Goal: Task Accomplishment & Management: Use online tool/utility

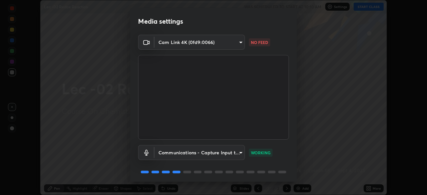
click at [238, 46] on body "Erase all Lec -02 Redox Reaction WAS SCHEDULED TO START AT 10:10 AM Settings ST…" at bounding box center [213, 97] width 427 height 195
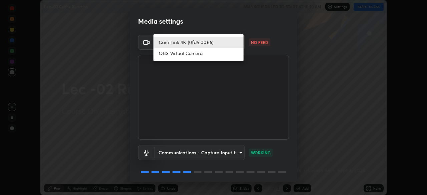
click at [232, 57] on li "OBS Virtual Camera" at bounding box center [198, 53] width 90 height 11
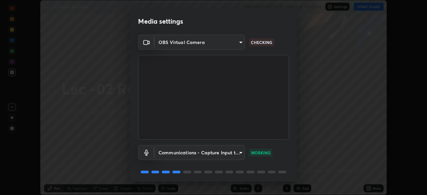
click at [239, 45] on body "Erase all Lec -02 Redox Reaction WAS SCHEDULED TO START AT 10:10 AM Settings ST…" at bounding box center [213, 97] width 427 height 195
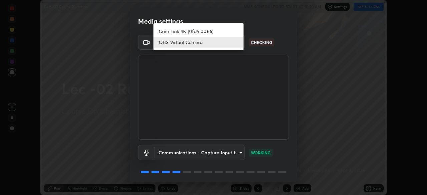
click at [233, 32] on li "Cam Link 4K (0fd9:0066)" at bounding box center [198, 31] width 90 height 11
type input "d06bfa8f304afa3967ea8099af1d7ab49983dfb03d10ec62852b72a31e22bf4d"
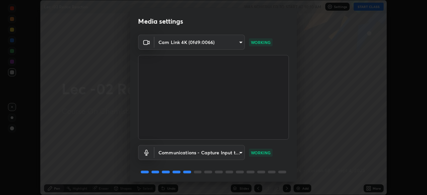
scroll to position [24, 0]
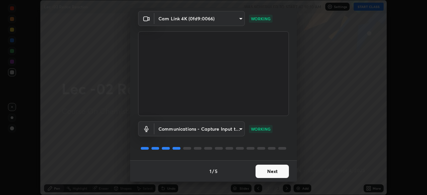
click at [275, 172] on button "Next" at bounding box center [272, 171] width 33 height 13
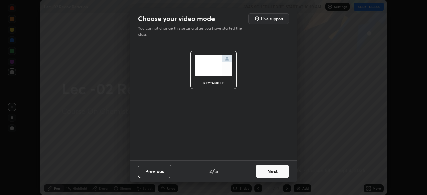
scroll to position [0, 0]
click at [282, 174] on button "Next" at bounding box center [272, 171] width 33 height 13
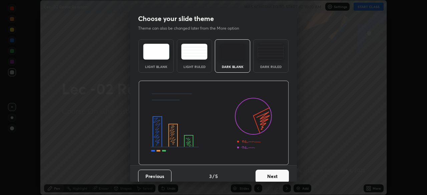
click at [280, 176] on button "Next" at bounding box center [272, 176] width 33 height 13
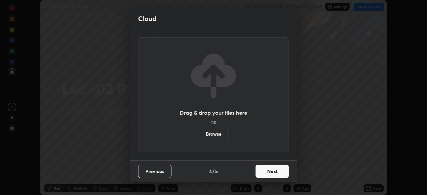
click at [281, 173] on button "Next" at bounding box center [272, 171] width 33 height 13
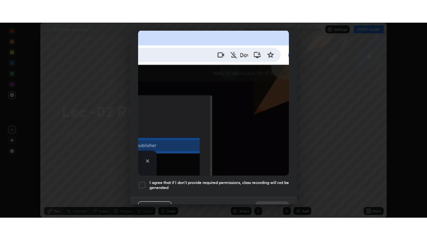
scroll to position [160, 0]
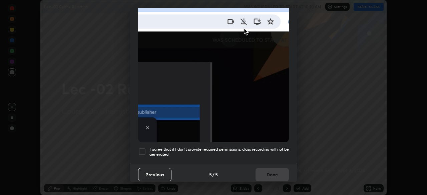
click at [142, 149] on div at bounding box center [142, 152] width 8 height 8
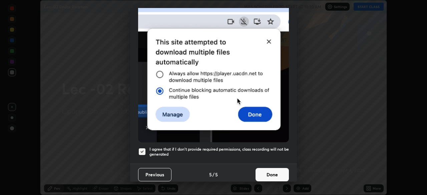
click at [264, 169] on button "Done" at bounding box center [272, 174] width 33 height 13
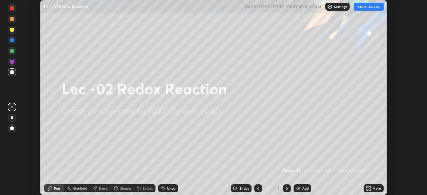
click at [370, 8] on button "START CLASS" at bounding box center [369, 7] width 30 height 8
click at [374, 188] on div "More" at bounding box center [377, 188] width 8 height 3
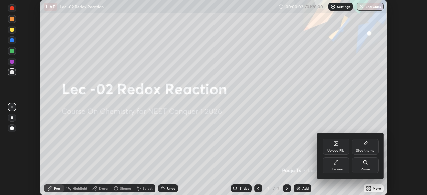
click at [339, 168] on div "Full screen" at bounding box center [336, 169] width 17 height 3
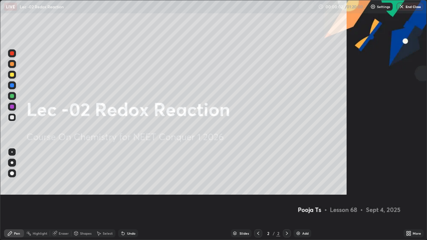
scroll to position [240, 427]
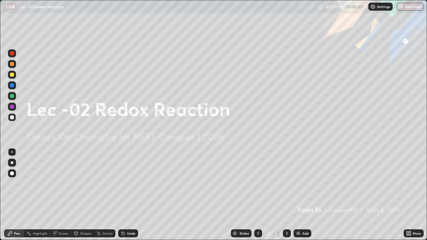
click at [300, 195] on img at bounding box center [298, 233] width 5 height 5
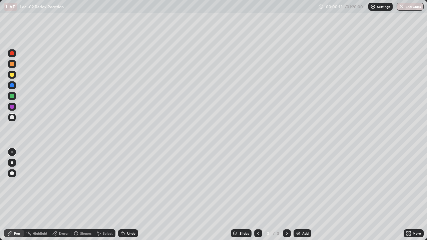
click at [377, 10] on div "Settings" at bounding box center [380, 7] width 24 height 8
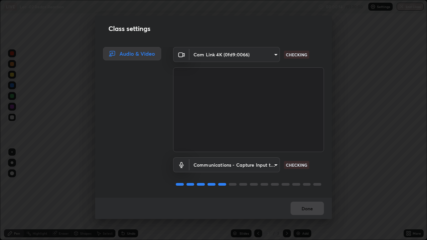
click at [361, 174] on div "Class settings Audio & Video Cam Link 4K (0fd9:0066) d06bfa8f304afa3967ea8099af…" at bounding box center [213, 120] width 427 height 240
click at [320, 195] on button "Done" at bounding box center [307, 208] width 33 height 13
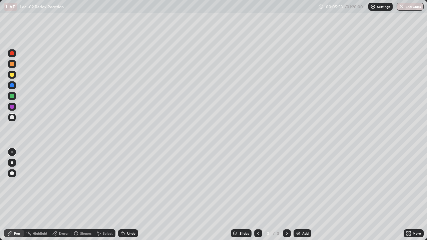
click at [16, 77] on div at bounding box center [12, 75] width 8 height 8
click at [122, 195] on icon at bounding box center [122, 232] width 1 height 1
click at [123, 195] on icon at bounding box center [122, 233] width 5 height 5
click at [123, 195] on icon at bounding box center [123, 234] width 3 height 3
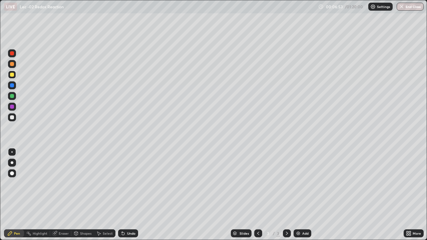
click at [125, 195] on div "Undo" at bounding box center [128, 234] width 20 height 8
click at [99, 195] on icon at bounding box center [98, 233] width 5 height 5
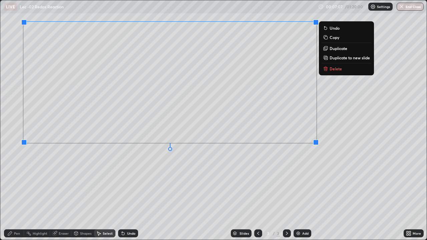
click at [15, 195] on div "Pen" at bounding box center [17, 233] width 6 height 3
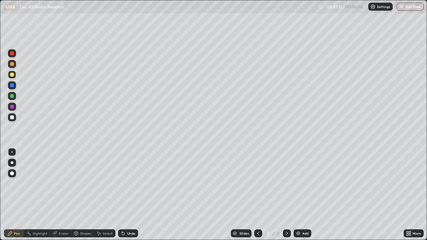
click at [79, 195] on div "Shapes" at bounding box center [82, 234] width 23 height 8
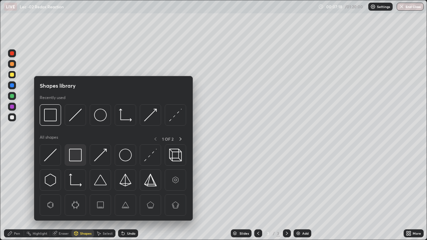
click at [72, 157] on img at bounding box center [75, 155] width 13 height 13
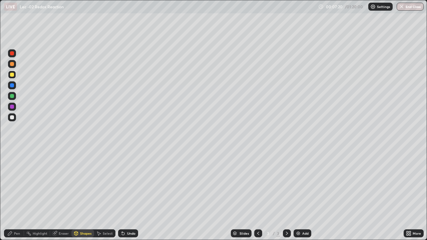
click at [15, 195] on div "Pen" at bounding box center [17, 233] width 6 height 3
click at [12, 118] on div at bounding box center [12, 117] width 4 height 4
click at [294, 195] on div "Add" at bounding box center [303, 234] width 18 height 8
click at [298, 195] on img at bounding box center [298, 233] width 5 height 5
click at [63, 195] on div "Eraser" at bounding box center [64, 233] width 10 height 3
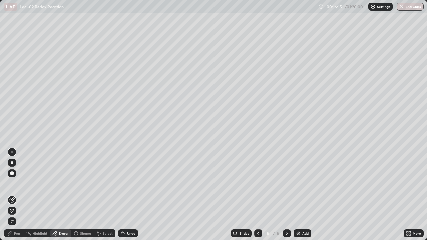
click at [22, 195] on div "Pen" at bounding box center [14, 234] width 20 height 8
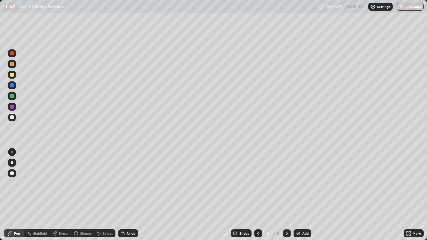
click at [14, 78] on div at bounding box center [12, 75] width 8 height 8
click at [127, 195] on div "Undo" at bounding box center [128, 234] width 20 height 8
click at [125, 195] on div "Undo" at bounding box center [128, 234] width 20 height 8
click at [122, 195] on icon at bounding box center [123, 234] width 3 height 3
click at [122, 195] on icon at bounding box center [122, 232] width 1 height 1
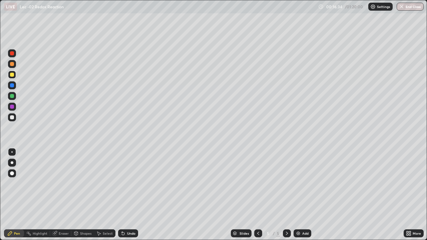
click at [125, 195] on div "Undo" at bounding box center [128, 234] width 20 height 8
click at [297, 195] on img at bounding box center [298, 233] width 5 height 5
click at [306, 195] on div "Add" at bounding box center [305, 233] width 6 height 3
click at [304, 195] on div "Add" at bounding box center [303, 234] width 18 height 8
click at [294, 195] on div "Add" at bounding box center [303, 234] width 18 height 8
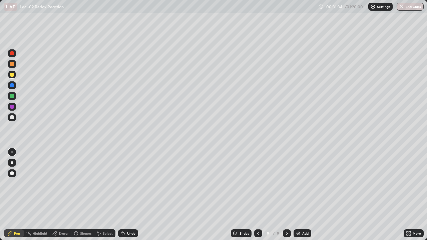
click at [122, 195] on icon at bounding box center [123, 234] width 3 height 3
click at [123, 195] on icon at bounding box center [123, 234] width 3 height 3
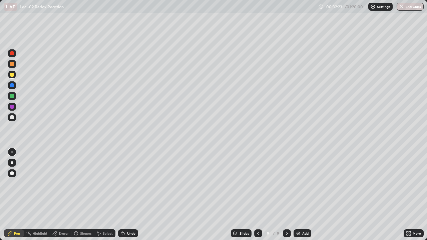
click at [300, 195] on img at bounding box center [298, 233] width 5 height 5
click at [122, 195] on icon at bounding box center [122, 233] width 5 height 5
click at [257, 195] on icon at bounding box center [257, 233] width 5 height 5
click at [260, 195] on div at bounding box center [258, 233] width 8 height 13
click at [260, 195] on div at bounding box center [258, 234] width 8 height 8
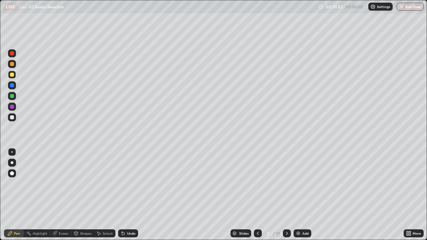
click at [261, 195] on div at bounding box center [258, 233] width 8 height 13
click at [261, 195] on div at bounding box center [258, 234] width 8 height 8
click at [260, 195] on div at bounding box center [258, 234] width 8 height 8
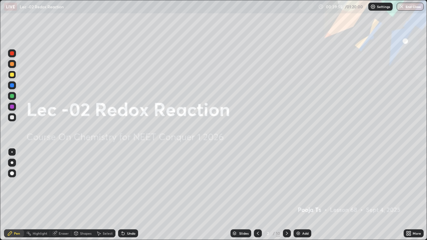
click at [287, 195] on icon at bounding box center [287, 233] width 2 height 3
